Goal: Browse casually

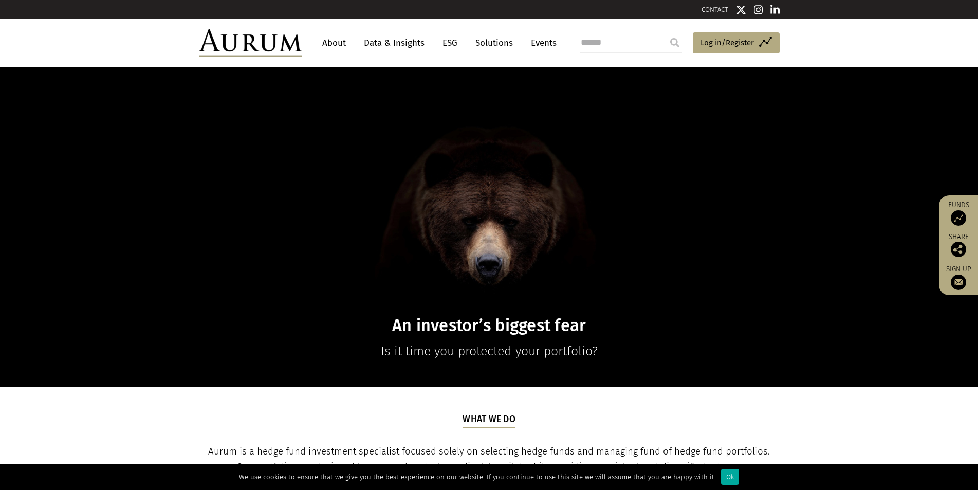
click at [260, 43] on img at bounding box center [250, 43] width 103 height 28
click at [496, 206] on h1 at bounding box center [489, 201] width 397 height 218
click at [704, 222] on div "An investor’s biggest fear Is it time you protected your portfolio?" at bounding box center [489, 226] width 601 height 269
click at [242, 48] on img at bounding box center [250, 43] width 103 height 28
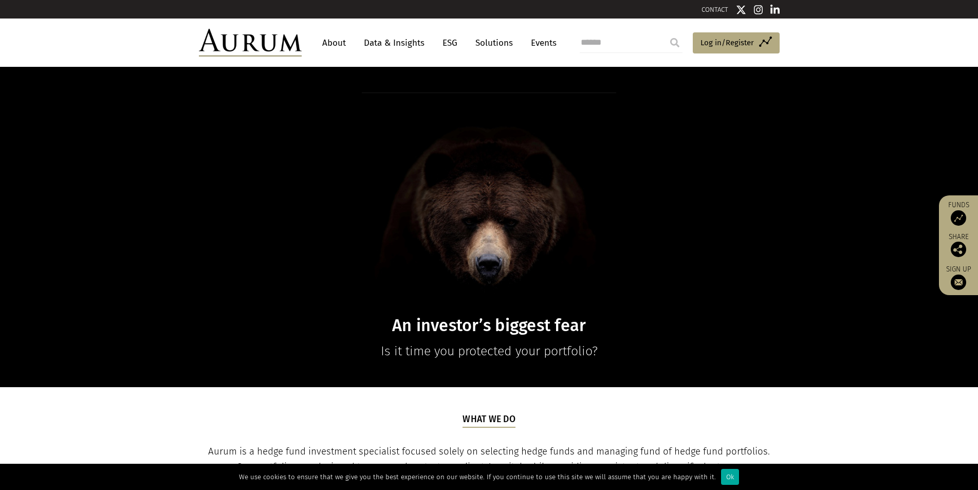
click at [242, 48] on img at bounding box center [250, 43] width 103 height 28
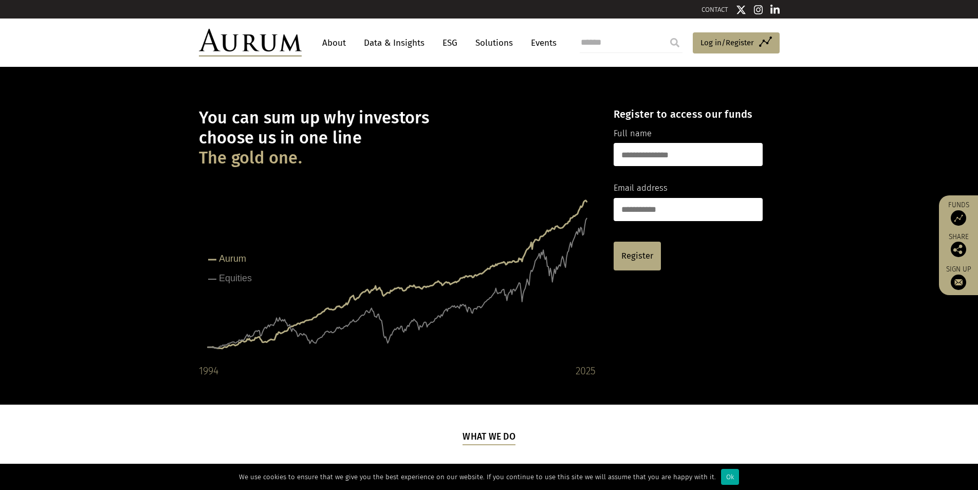
click at [244, 46] on img at bounding box center [250, 43] width 103 height 28
